Goal: Ask a question: Seek information or help from site administrators or community

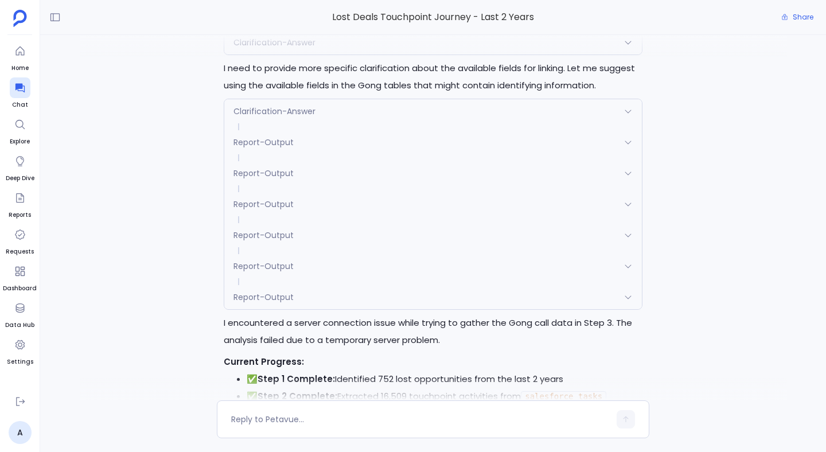
scroll to position [-323, 0]
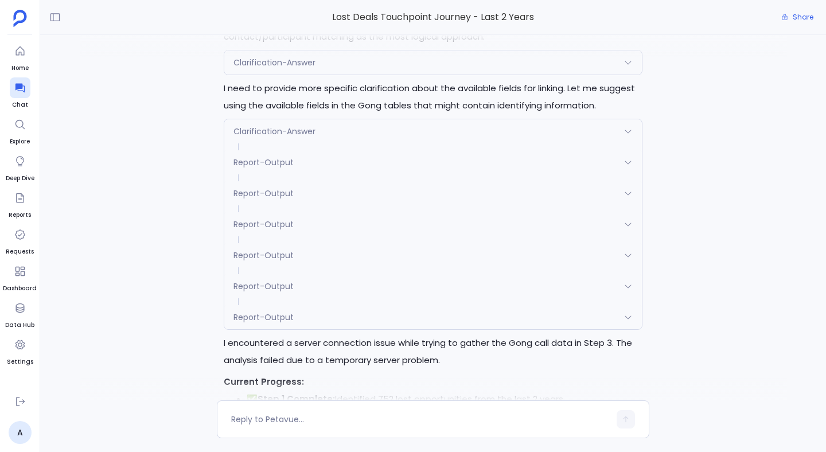
click at [302, 129] on span "Clarification-Answer" at bounding box center [274, 131] width 82 height 11
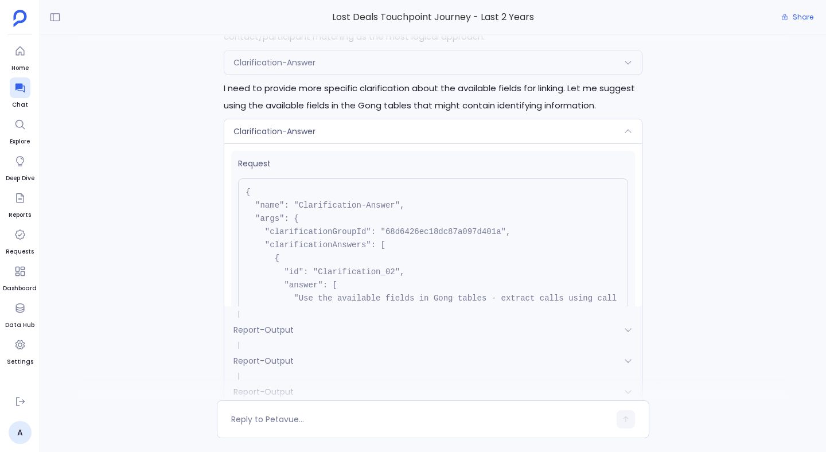
click at [302, 129] on span "Clarification-Answer" at bounding box center [274, 131] width 82 height 11
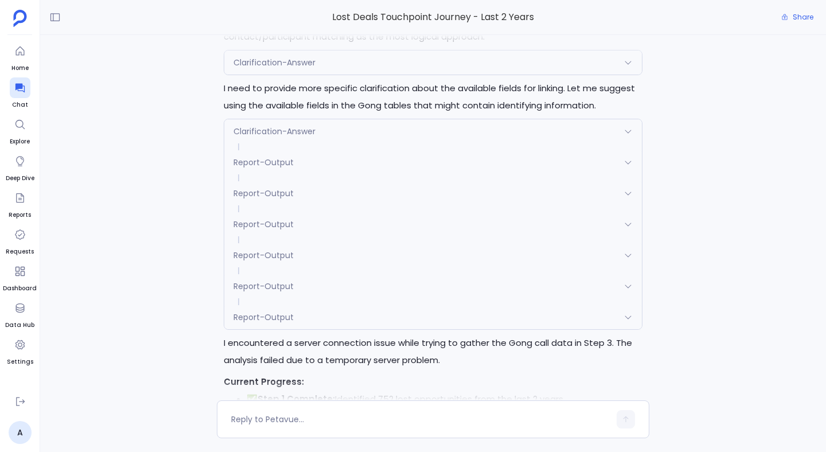
click at [290, 158] on span "Report-Output" at bounding box center [263, 162] width 60 height 11
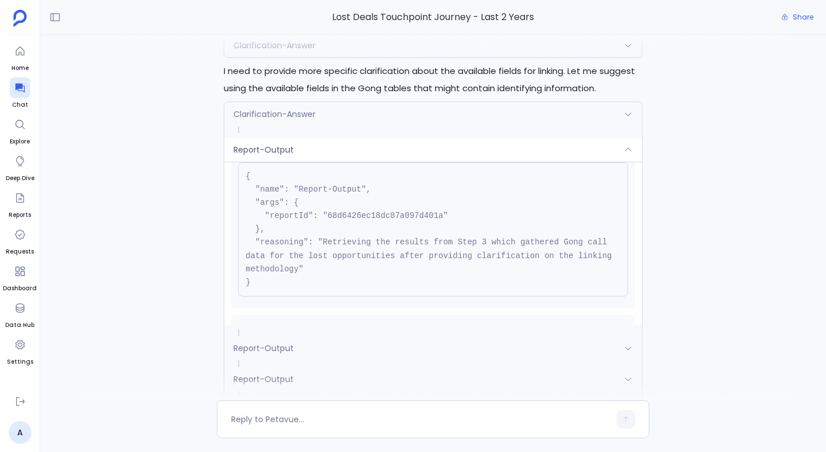
scroll to position [89, 0]
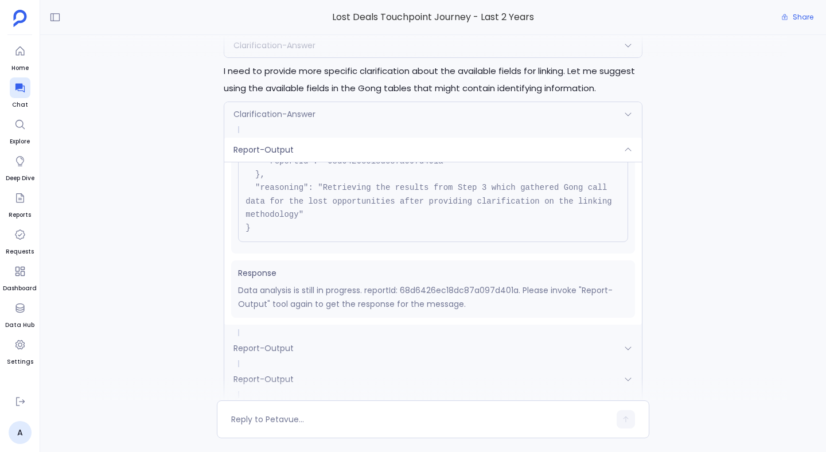
click at [247, 345] on span "Report-Output" at bounding box center [263, 347] width 60 height 11
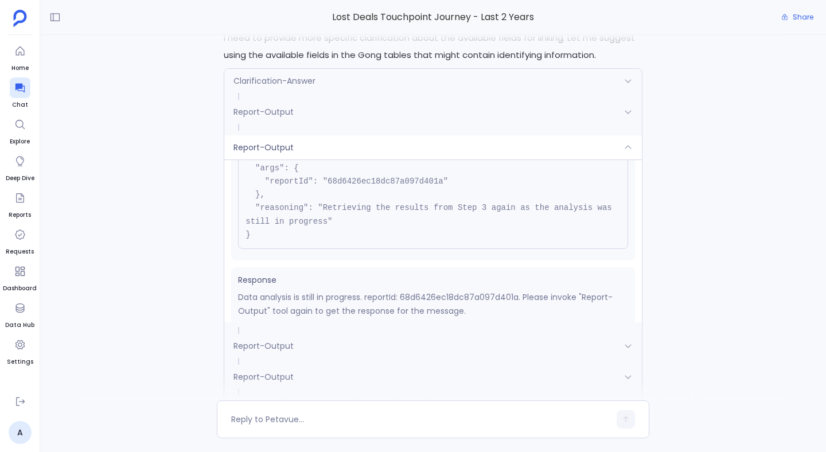
scroll to position [76, 0]
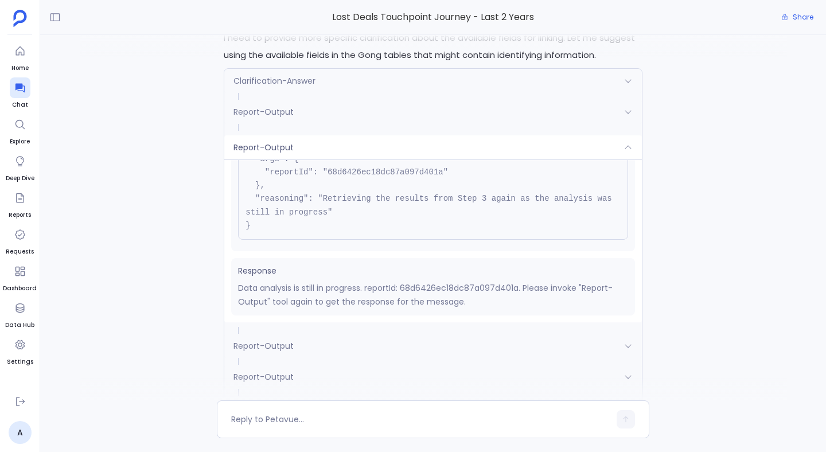
click at [284, 345] on span "Report-Output" at bounding box center [263, 345] width 60 height 11
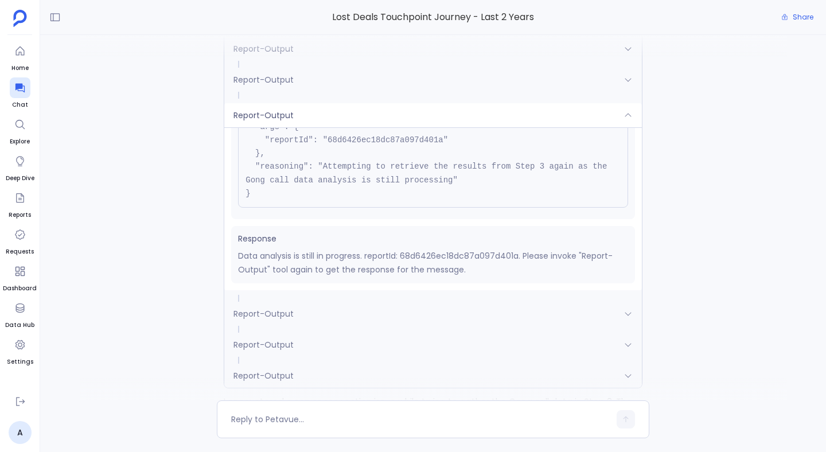
scroll to position [-331, 0]
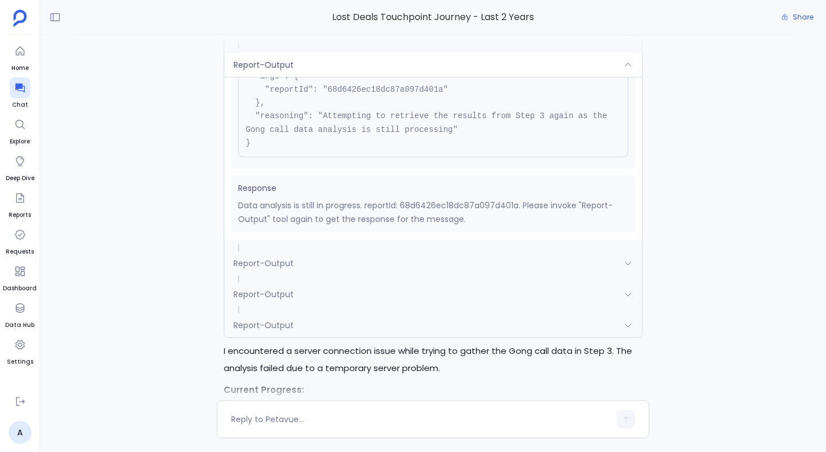
click at [294, 278] on span at bounding box center [432, 278] width 417 height 7
click at [299, 247] on span at bounding box center [432, 247] width 417 height 7
click at [295, 263] on div "Report-Output" at bounding box center [432, 263] width 417 height 24
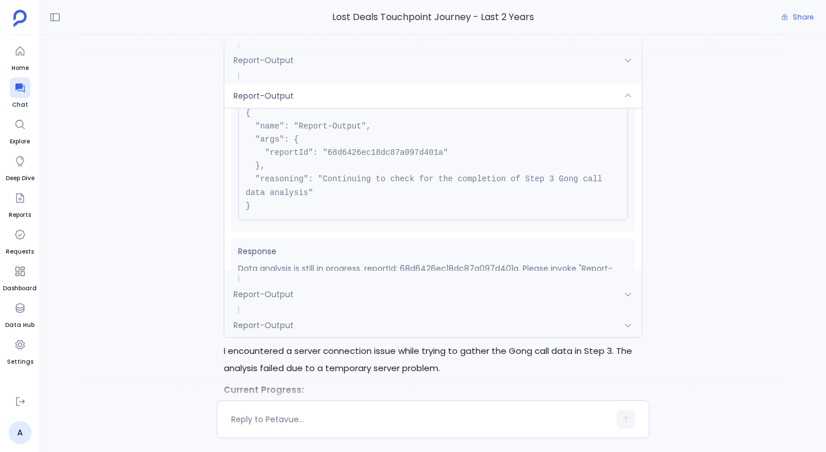
scroll to position [76, 0]
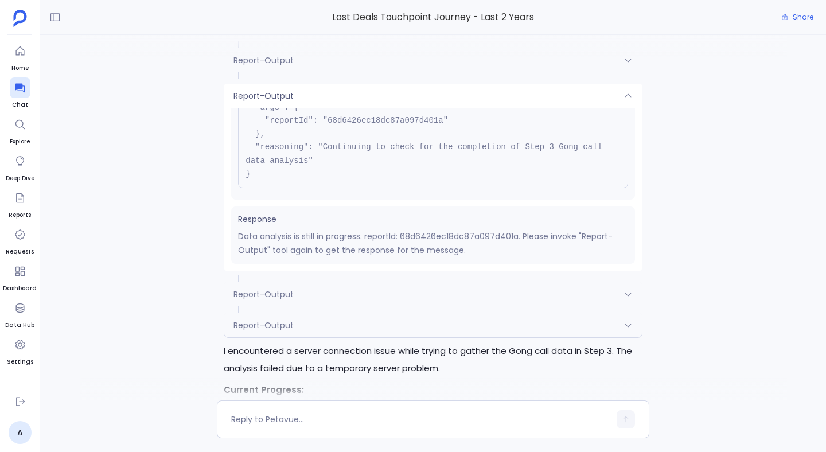
click at [287, 292] on span "Report-Output" at bounding box center [263, 293] width 60 height 11
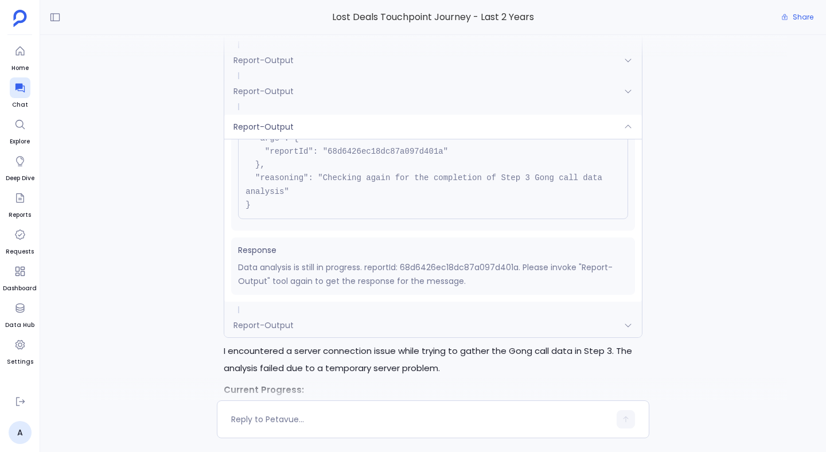
click at [283, 328] on span "Report-Output" at bounding box center [263, 324] width 60 height 11
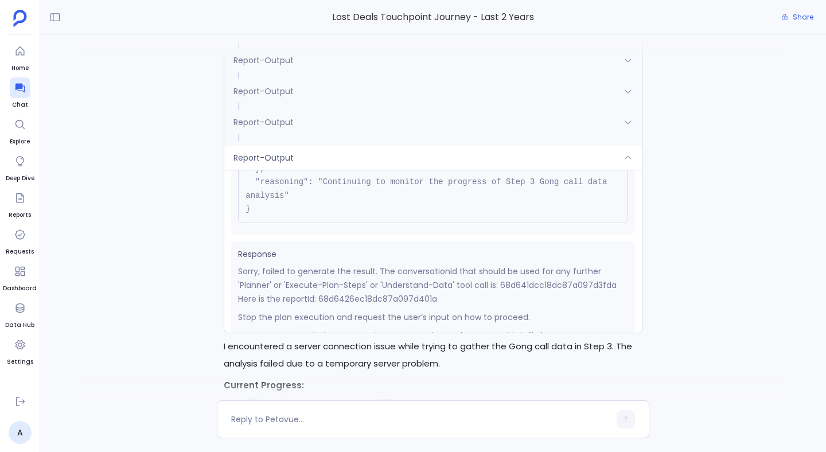
scroll to position [140, 0]
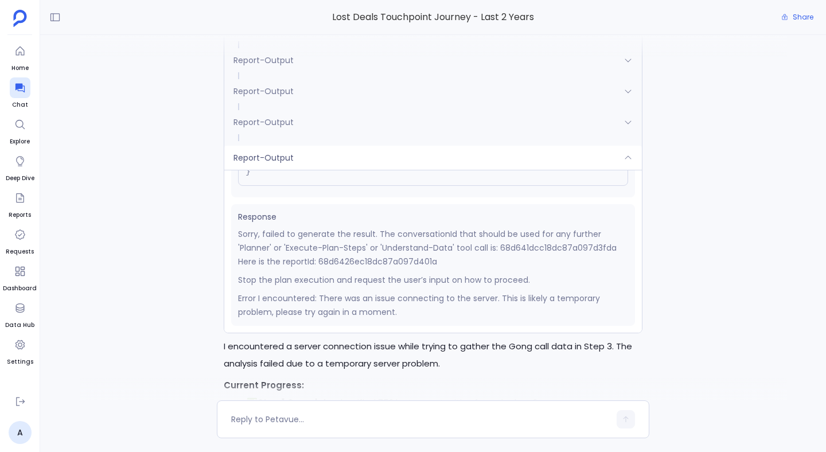
click at [262, 146] on div "Report-Output" at bounding box center [432, 158] width 417 height 24
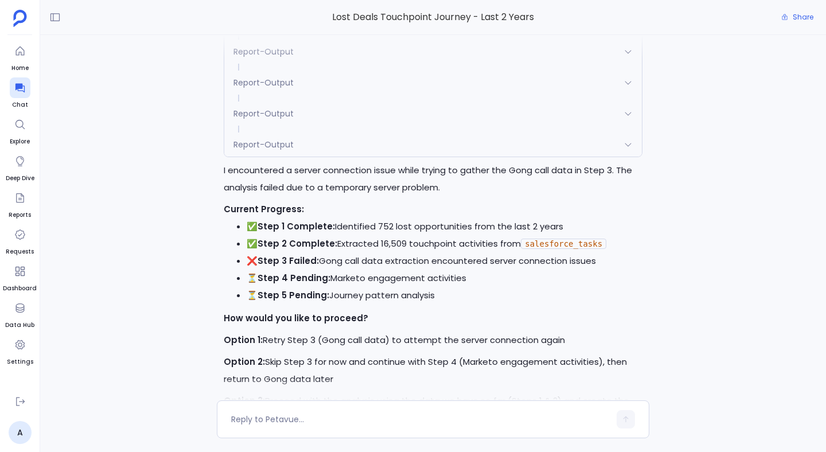
scroll to position [-151, 0]
click at [201, 265] on div "Perfect! I'll now execute the first batch of steps (Steps 1-4) from the approve…" at bounding box center [432, 217] width 785 height 365
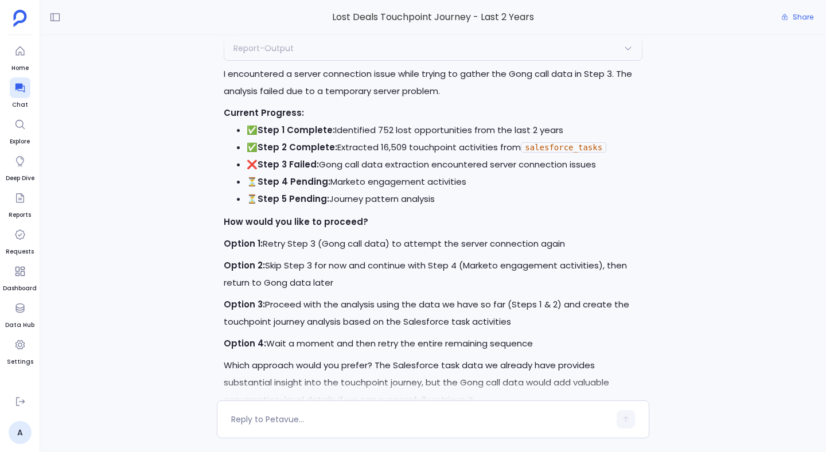
scroll to position [0, 0]
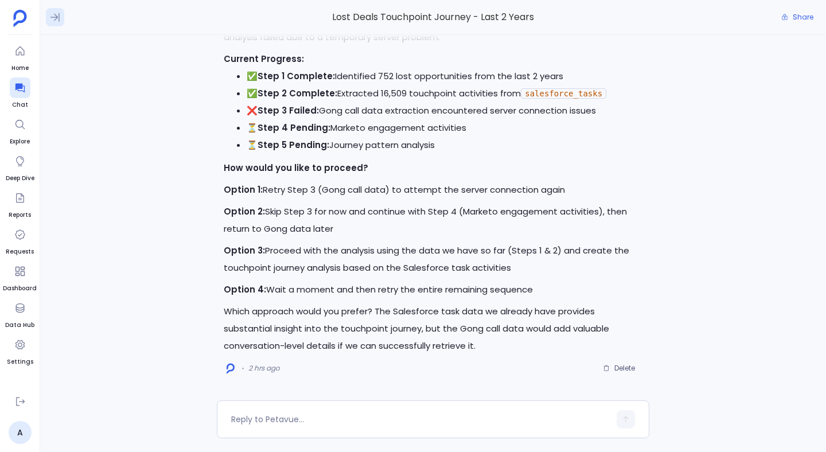
click at [52, 21] on icon at bounding box center [54, 16] width 11 height 11
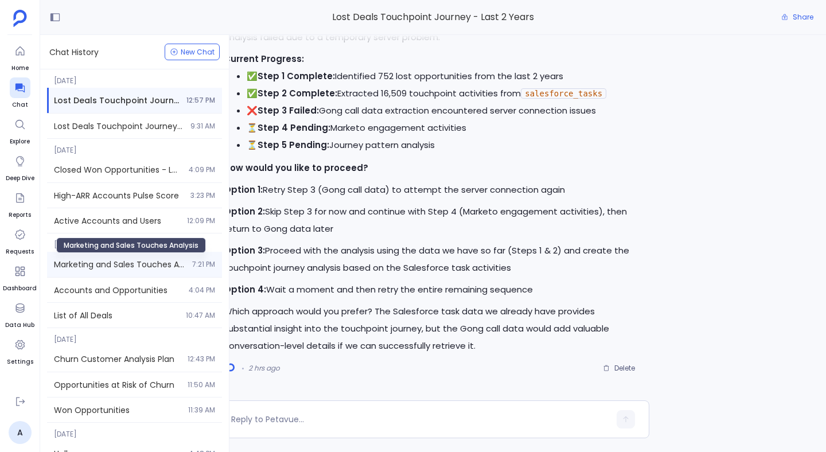
click at [134, 267] on span "Marketing and Sales Touches Analysis" at bounding box center [119, 264] width 131 height 11
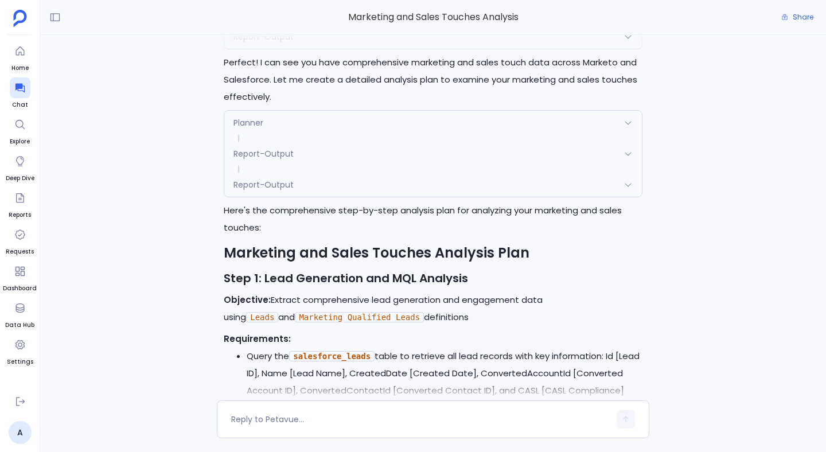
scroll to position [-7257, 0]
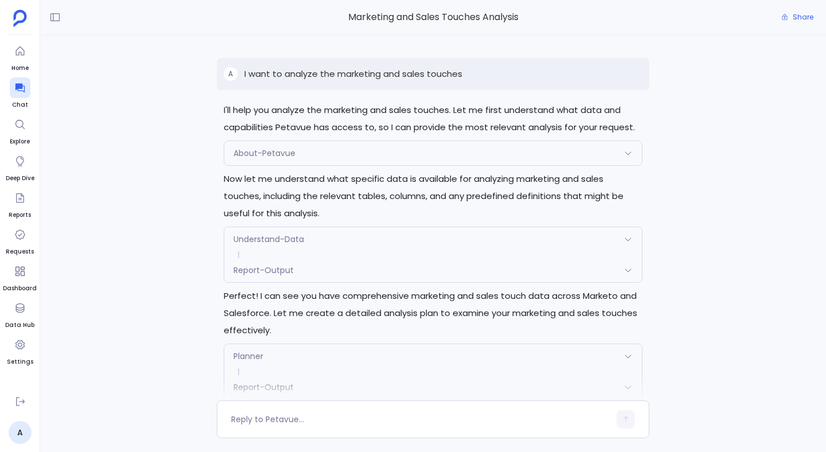
click at [363, 76] on p "I want to analyze the marketing and sales touches" at bounding box center [353, 74] width 218 height 14
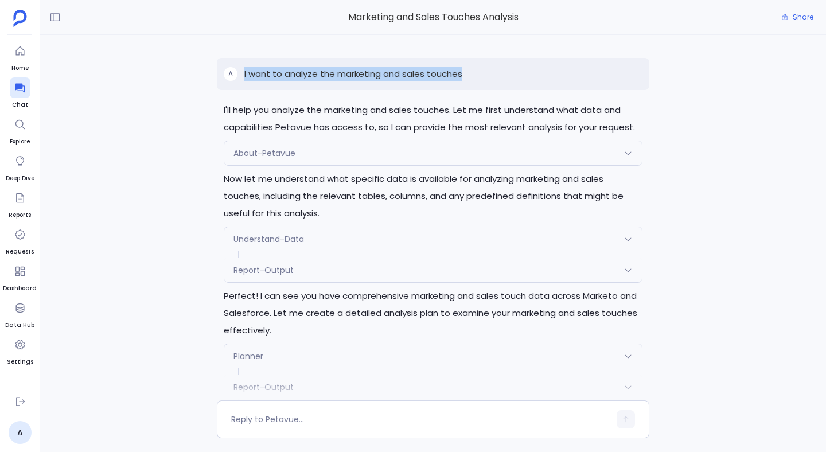
click at [363, 76] on p "I want to analyze the marketing and sales touches" at bounding box center [353, 74] width 218 height 14
copy p "I want to analyze the marketing and sales touches"
click at [52, 25] on button at bounding box center [55, 17] width 18 height 18
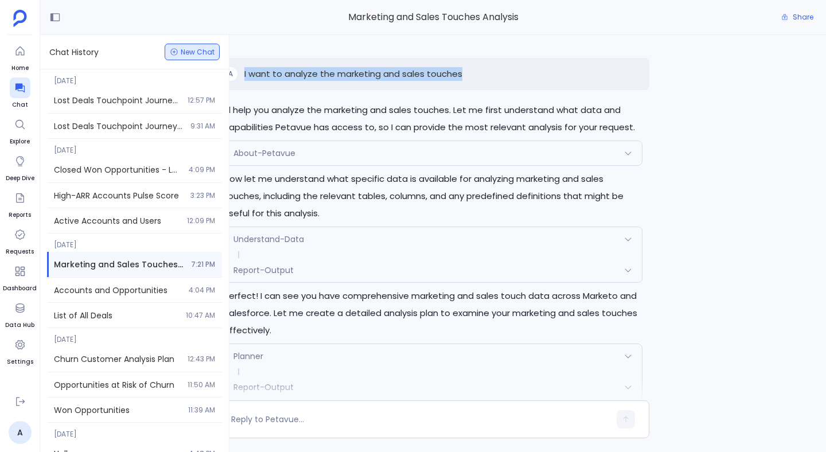
click at [183, 49] on span "New Chat" at bounding box center [198, 52] width 34 height 7
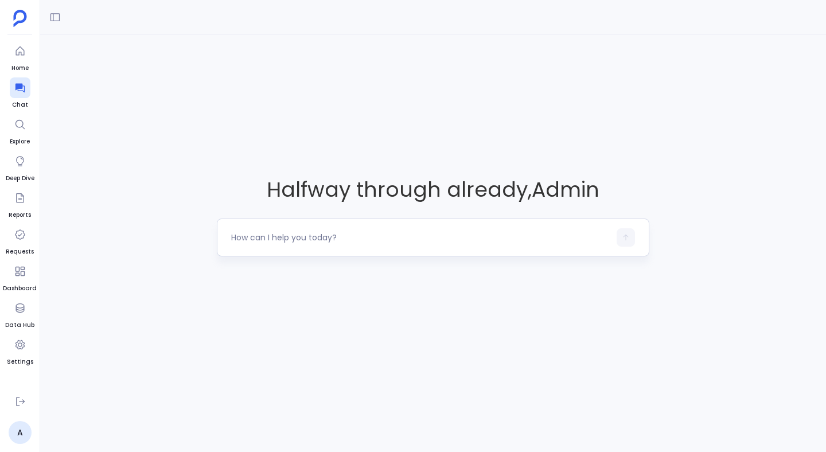
click at [284, 241] on textarea at bounding box center [420, 237] width 378 height 11
type textarea "help me analyze the marketing and sales touches"
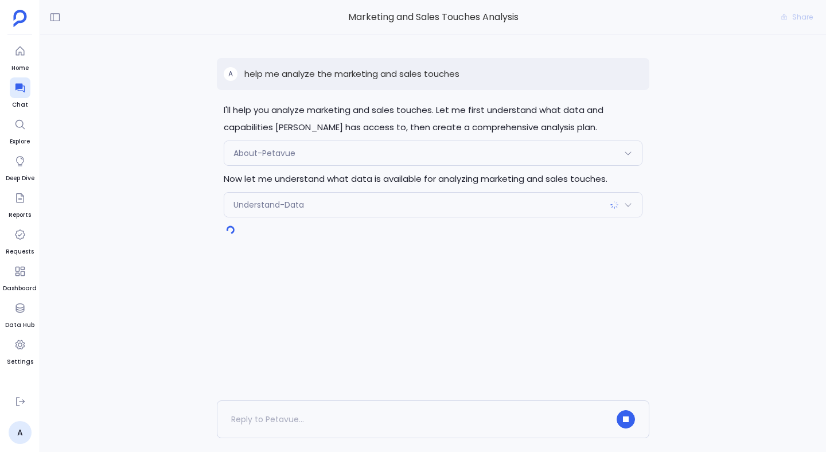
click at [275, 153] on span "About-Petavue" at bounding box center [264, 152] width 62 height 11
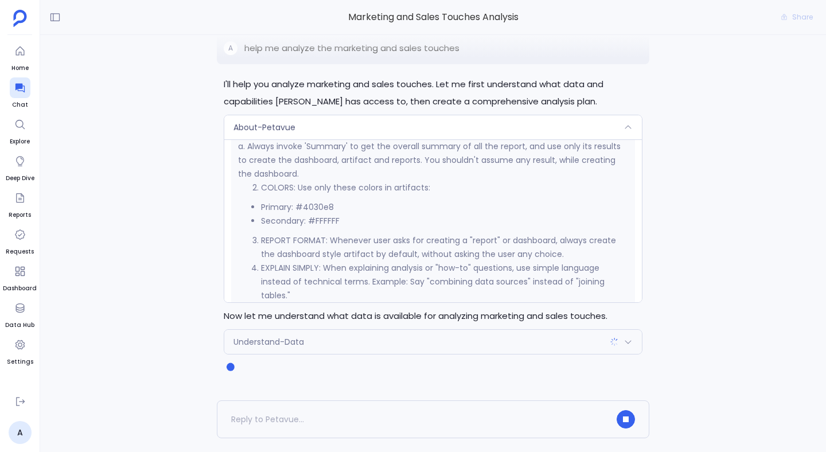
scroll to position [1065, 0]
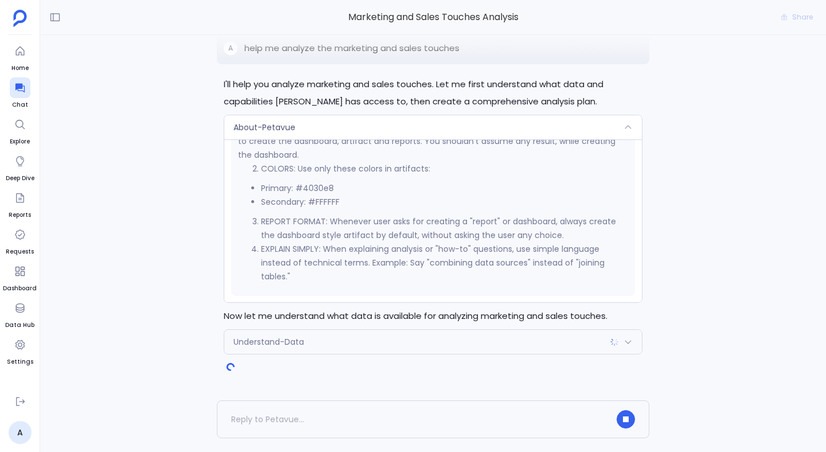
click at [275, 343] on span "Understand-Data" at bounding box center [268, 341] width 71 height 11
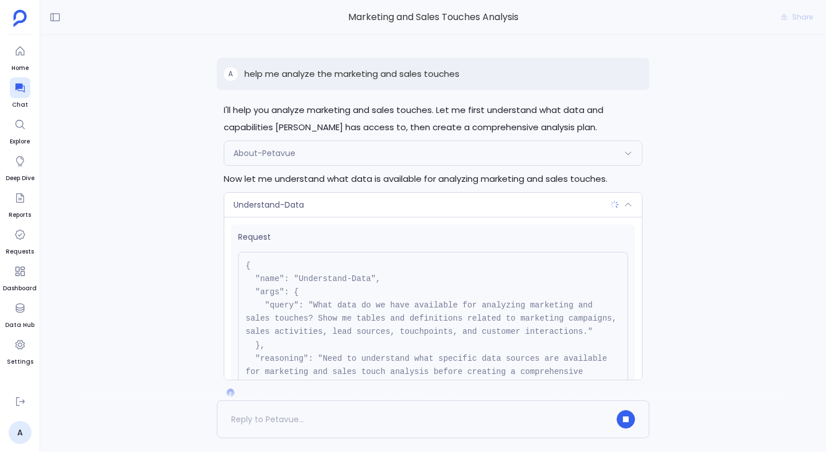
scroll to position [0, 0]
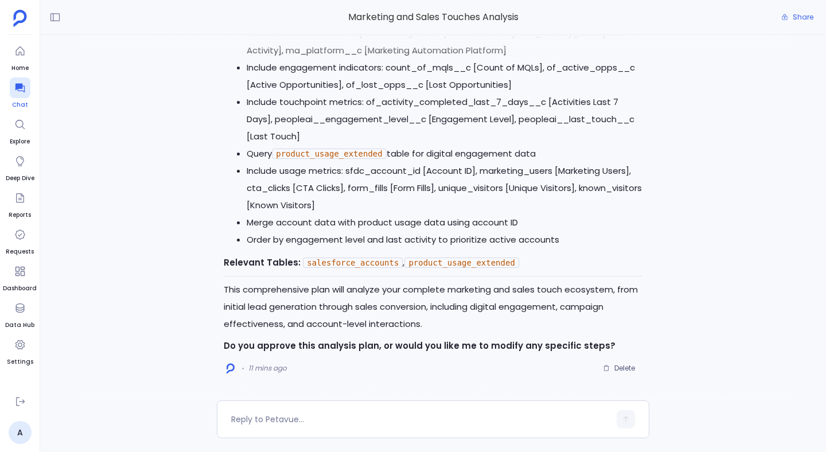
click at [19, 82] on icon at bounding box center [19, 87] width 11 height 11
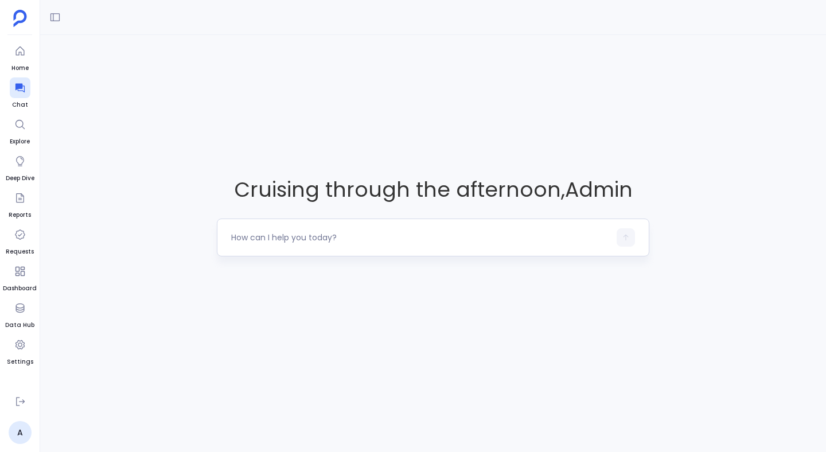
click at [265, 229] on div at bounding box center [420, 237] width 378 height 18
click at [268, 234] on textarea at bounding box center [420, 237] width 378 height 11
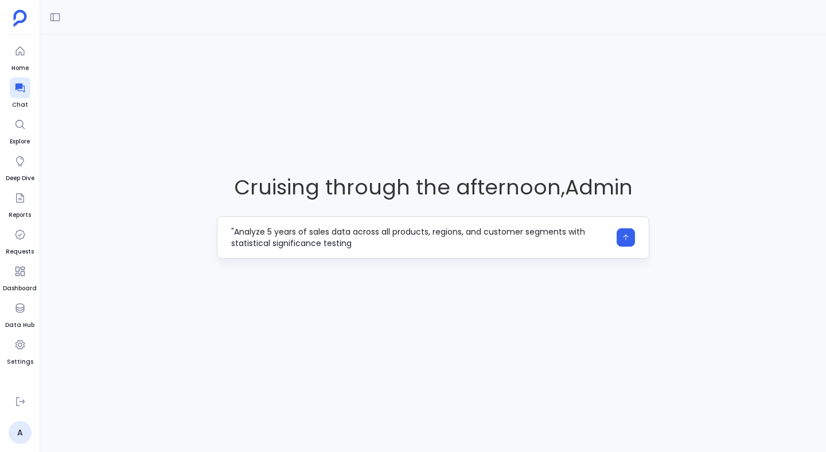
type textarea "Analyze 5 years of sales data across all products, regions, and customer segmen…"
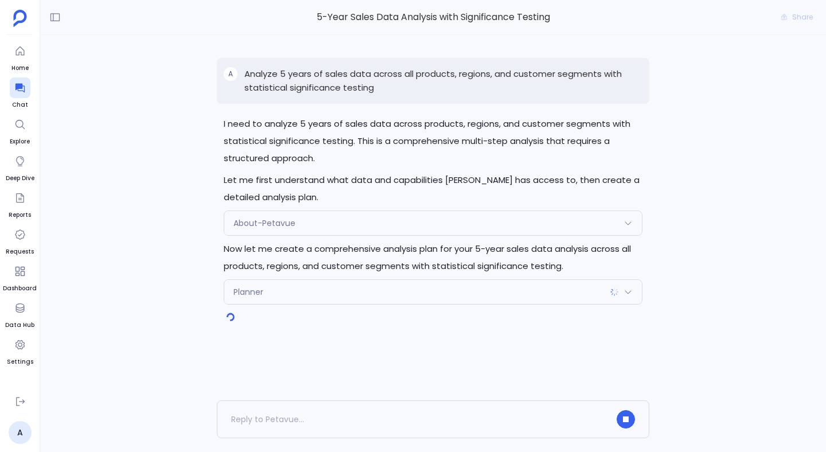
click at [318, 291] on div "Planner" at bounding box center [432, 292] width 417 height 24
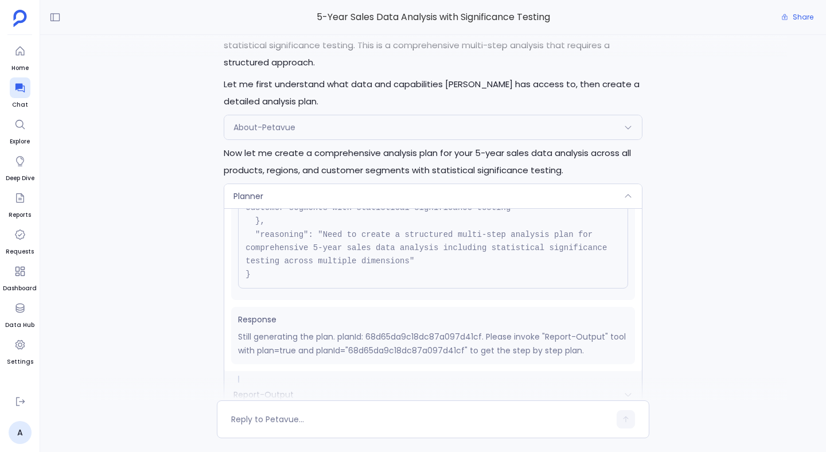
scroll to position [-2162, 0]
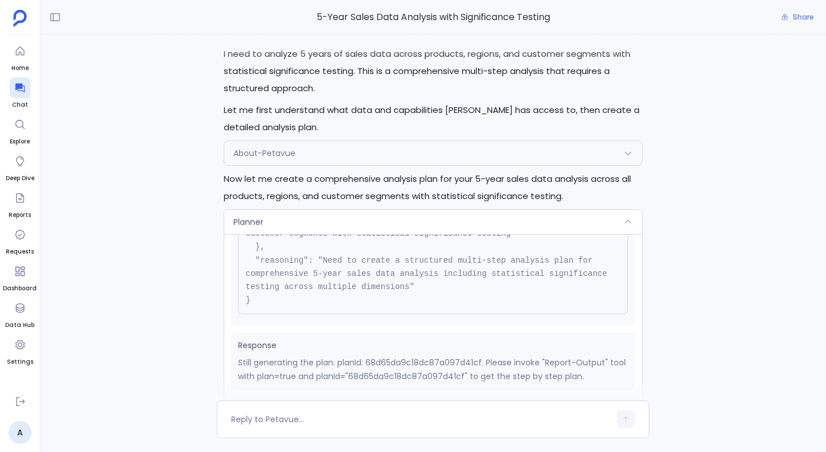
click at [306, 234] on div "Planner" at bounding box center [432, 222] width 417 height 24
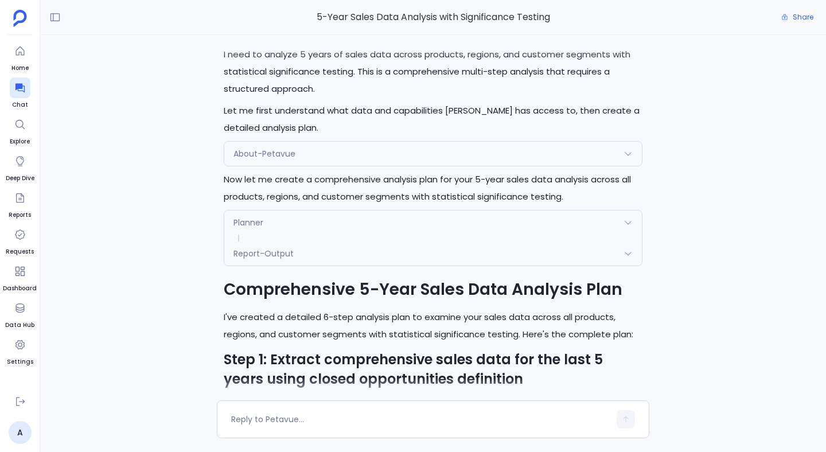
click at [268, 265] on div "Report-Output" at bounding box center [432, 253] width 417 height 24
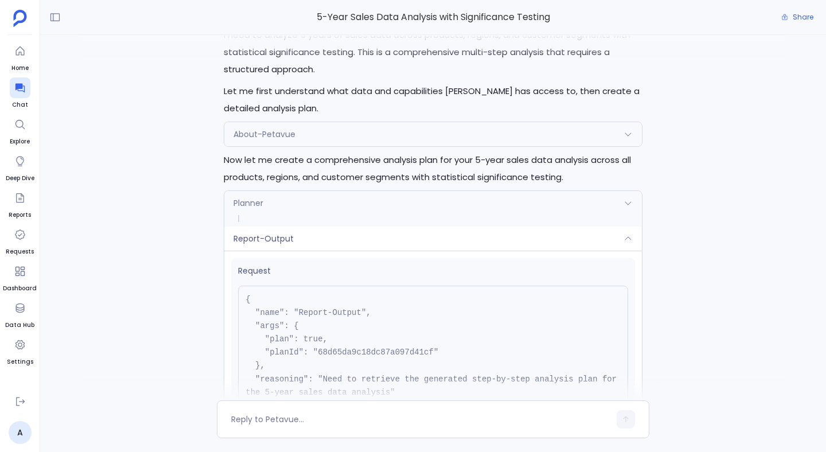
click at [268, 244] on span "Report-Output" at bounding box center [263, 238] width 60 height 11
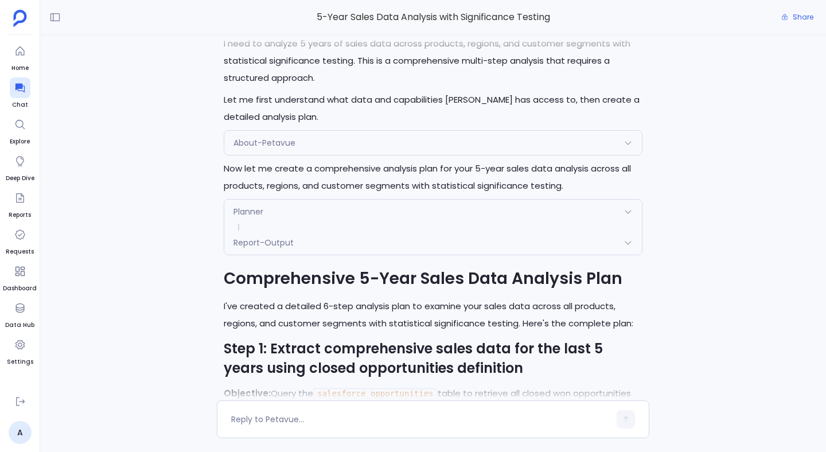
scroll to position [-1976, 0]
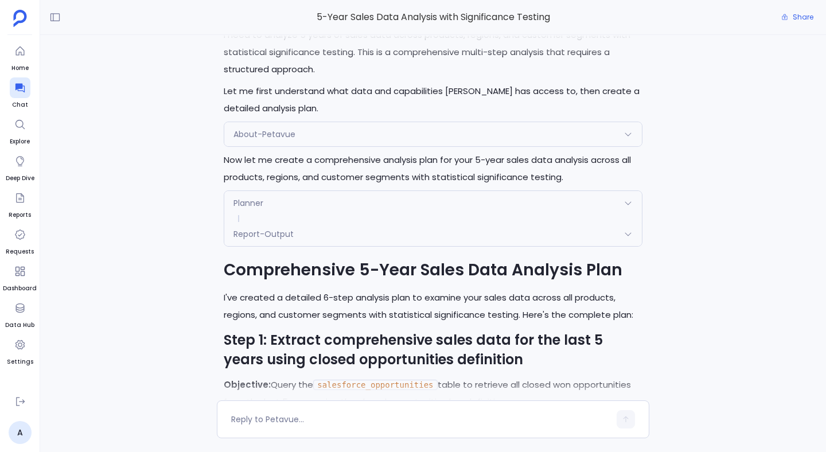
click at [370, 246] on div "Report-Output" at bounding box center [432, 234] width 417 height 24
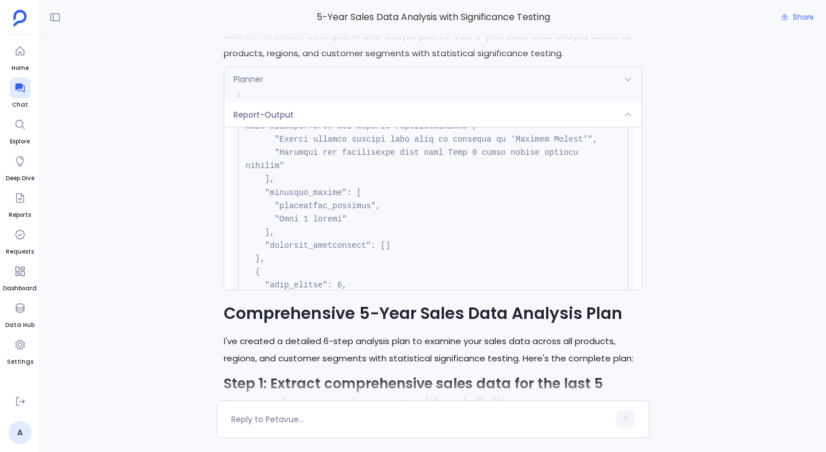
scroll to position [895, 0]
click at [295, 127] on div "Report-Output" at bounding box center [432, 115] width 417 height 24
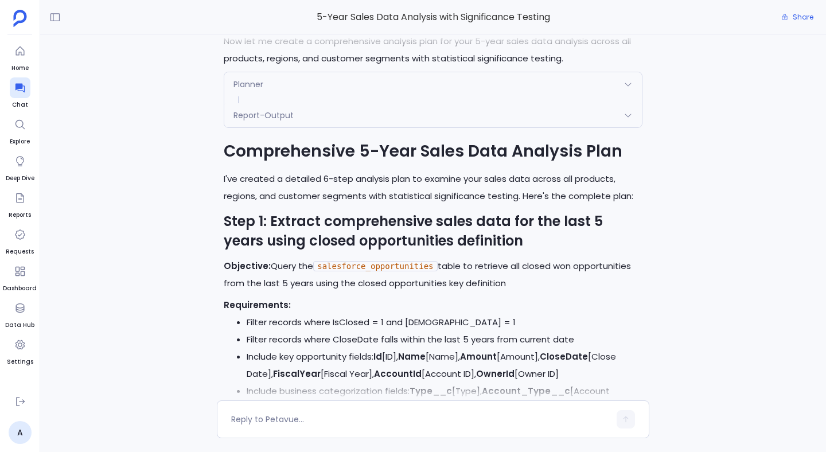
scroll to position [-1852, 0]
